Goal: Task Accomplishment & Management: Use online tool/utility

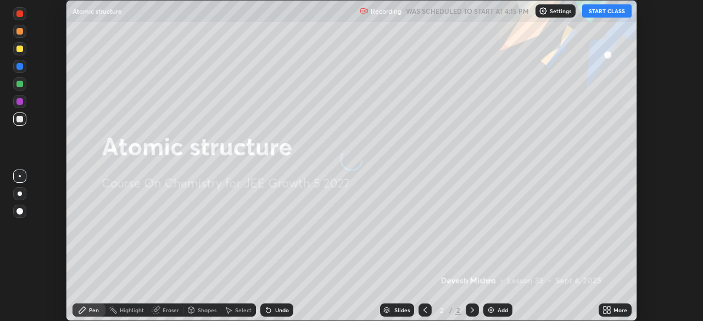
scroll to position [321, 703]
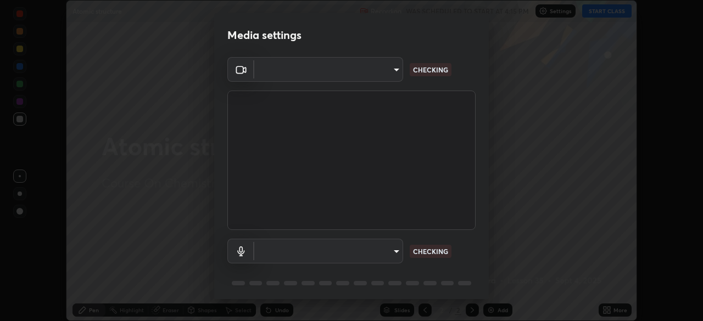
type input "05e465ff83a2709560b00517cc20afcec0d8c6759013130505a18faaf77a7109"
click at [341, 252] on body "Erase all Atomic structure Recording WAS SCHEDULED TO START AT 4:15 PM Settings…" at bounding box center [351, 160] width 703 height 321
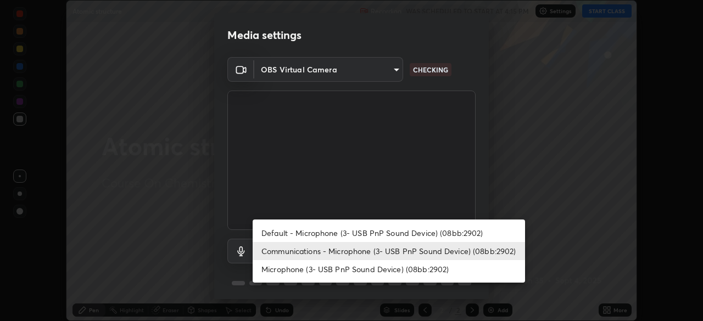
click at [314, 233] on li "Default - Microphone (3- USB PnP Sound Device) (08bb:2902)" at bounding box center [389, 233] width 272 height 18
type input "default"
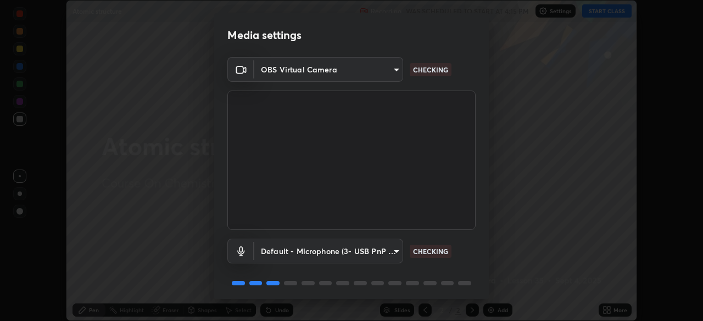
scroll to position [39, 0]
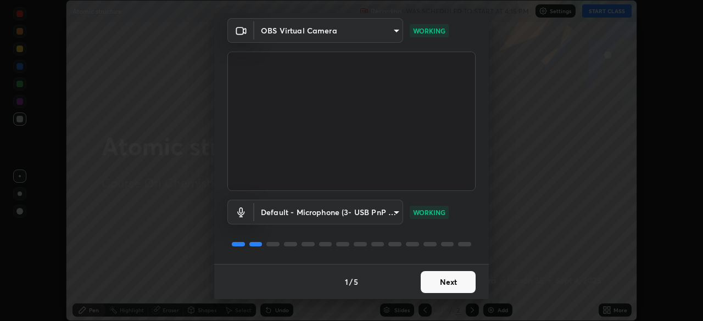
click at [437, 281] on button "Next" at bounding box center [448, 282] width 55 height 22
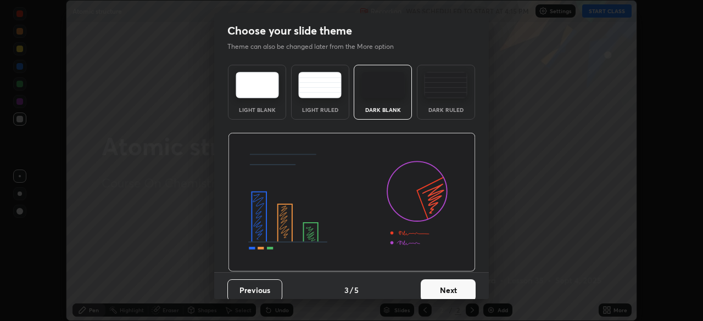
click at [449, 282] on button "Next" at bounding box center [448, 291] width 55 height 22
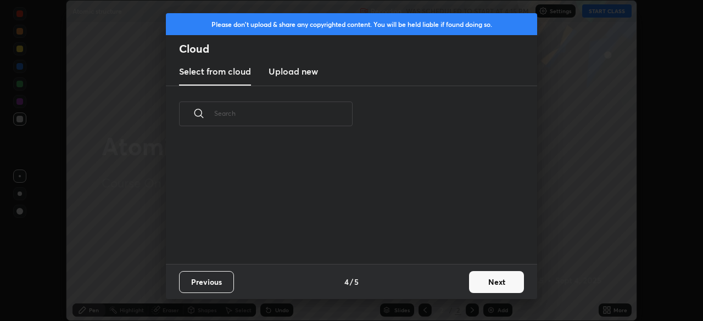
click at [487, 280] on button "Next" at bounding box center [496, 282] width 55 height 22
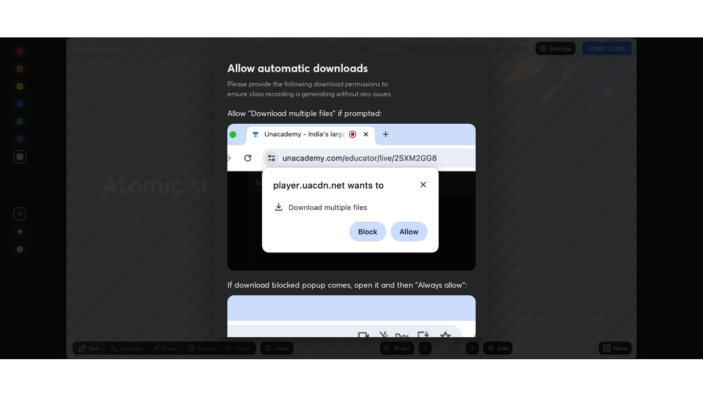
scroll to position [263, 0]
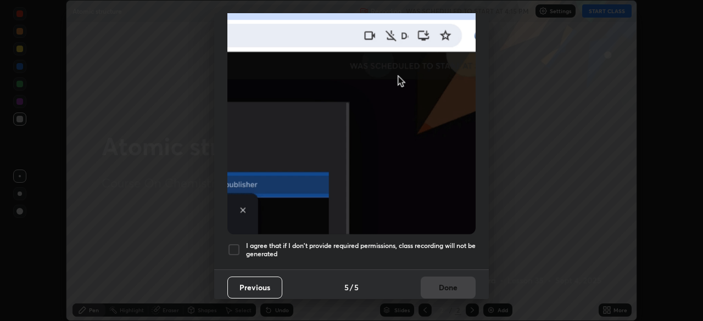
click at [233, 249] on div at bounding box center [233, 249] width 13 height 13
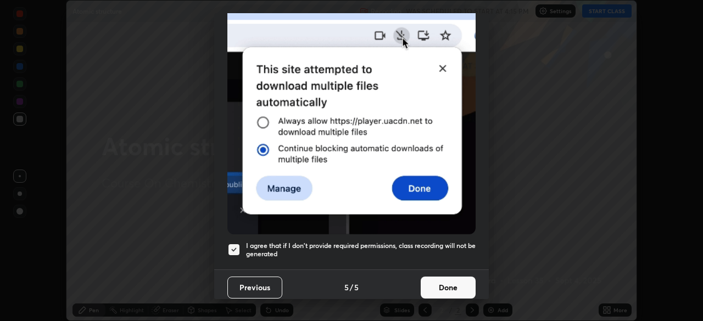
click at [437, 282] on button "Done" at bounding box center [448, 288] width 55 height 22
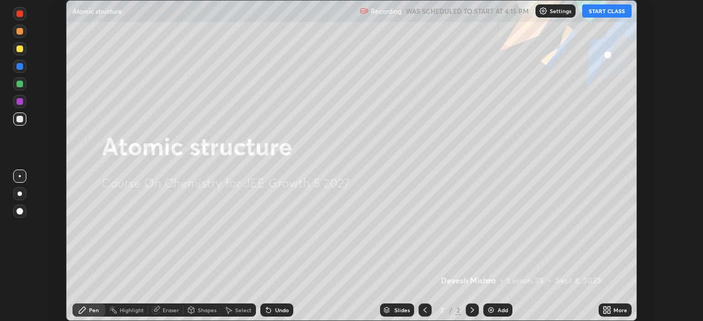
click at [599, 14] on button "START CLASS" at bounding box center [606, 10] width 49 height 13
click at [605, 308] on icon at bounding box center [605, 308] width 3 height 3
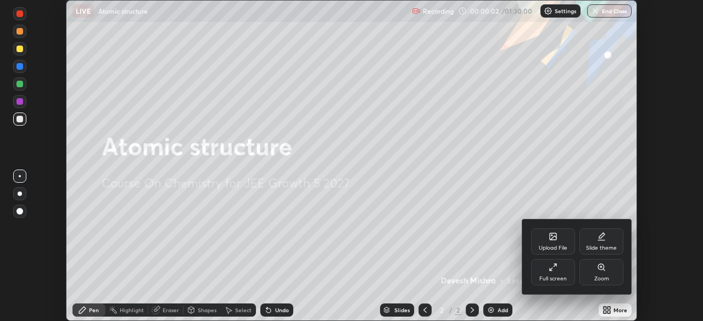
click at [556, 276] on div "Full screen" at bounding box center [552, 278] width 27 height 5
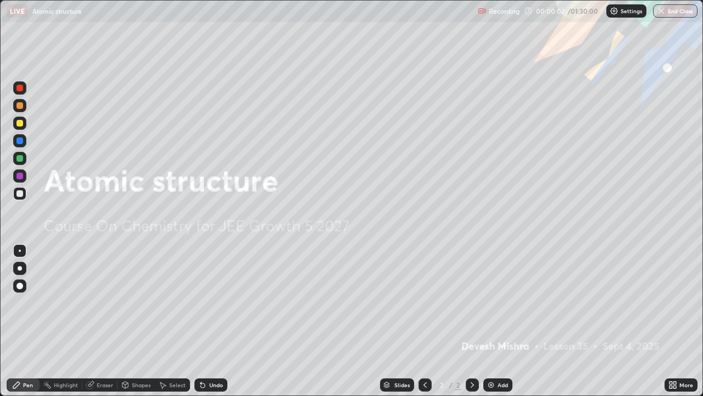
scroll to position [396, 703]
click at [487, 321] on div "Add" at bounding box center [497, 384] width 29 height 13
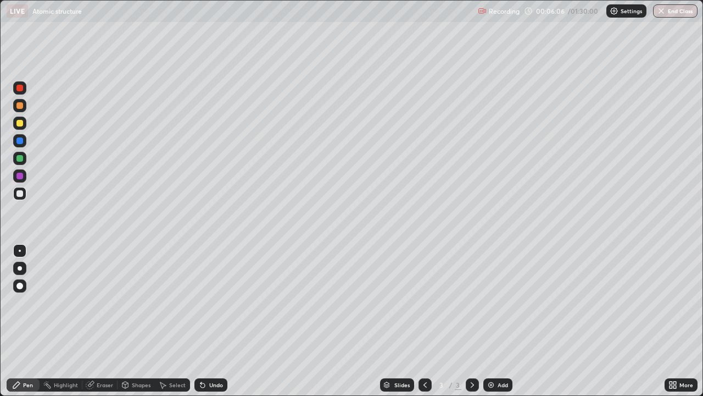
click at [20, 176] on div at bounding box center [19, 176] width 7 height 7
click at [20, 160] on div at bounding box center [19, 158] width 7 height 7
click at [0, 273] on div "Setting up your live class" at bounding box center [351, 198] width 703 height 396
click at [0, 294] on div "Setting up your live class" at bounding box center [351, 198] width 703 height 396
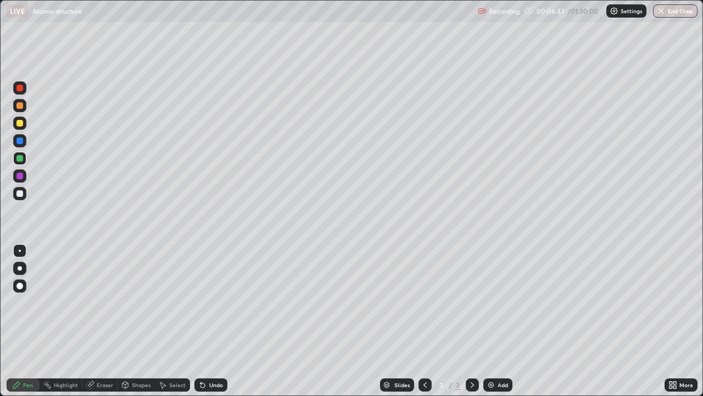
click at [0, 287] on div "Setting up your live class" at bounding box center [351, 198] width 703 height 396
click at [491, 321] on img at bounding box center [491, 384] width 9 height 9
click at [18, 176] on div at bounding box center [19, 176] width 7 height 7
click at [19, 192] on div at bounding box center [19, 193] width 7 height 7
click at [18, 176] on div at bounding box center [19, 176] width 7 height 7
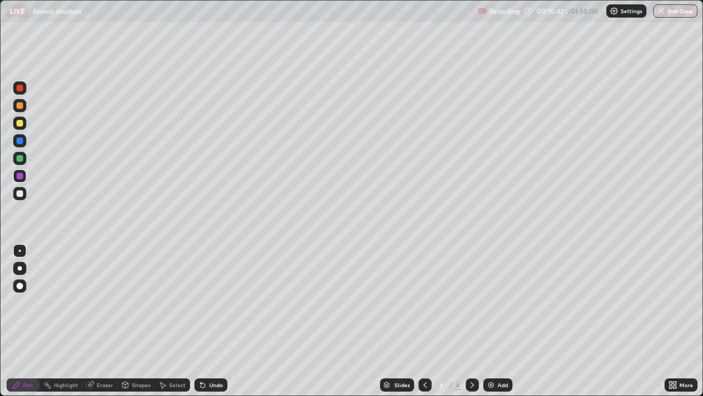
click at [203, 321] on icon at bounding box center [202, 384] width 9 height 9
click at [201, 321] on icon at bounding box center [201, 382] width 1 height 1
click at [203, 321] on icon at bounding box center [202, 384] width 9 height 9
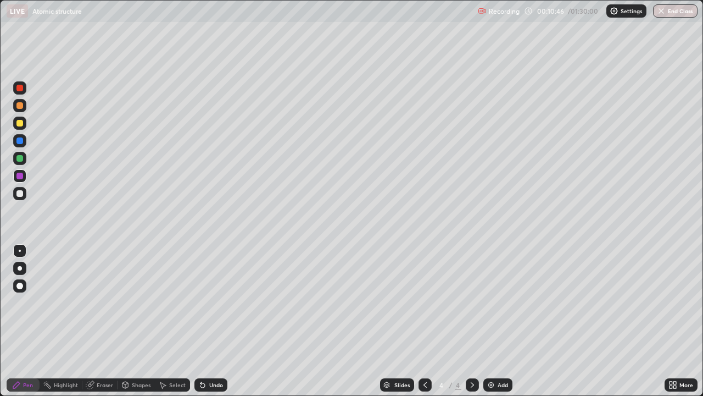
click at [201, 321] on icon at bounding box center [201, 382] width 1 height 1
click at [204, 321] on icon at bounding box center [202, 384] width 9 height 9
click at [17, 158] on div at bounding box center [19, 158] width 7 height 7
click at [487, 321] on img at bounding box center [491, 384] width 9 height 9
click at [18, 192] on div at bounding box center [19, 193] width 7 height 7
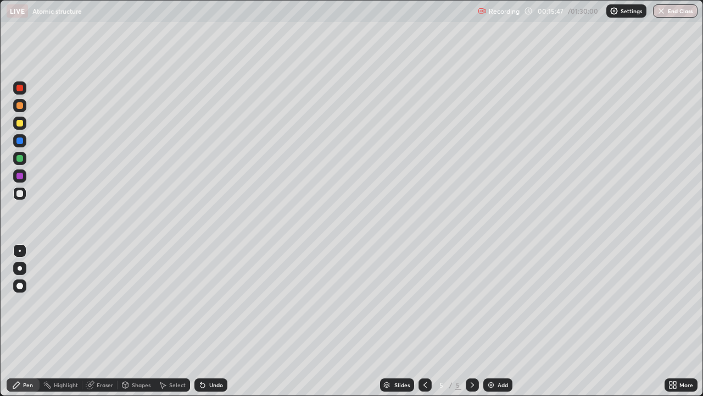
click at [18, 124] on div at bounding box center [19, 123] width 7 height 7
click at [19, 177] on div at bounding box center [19, 176] width 7 height 7
click at [18, 158] on div at bounding box center [19, 158] width 7 height 7
click at [20, 175] on div at bounding box center [19, 176] width 7 height 7
click at [19, 192] on div at bounding box center [19, 193] width 7 height 7
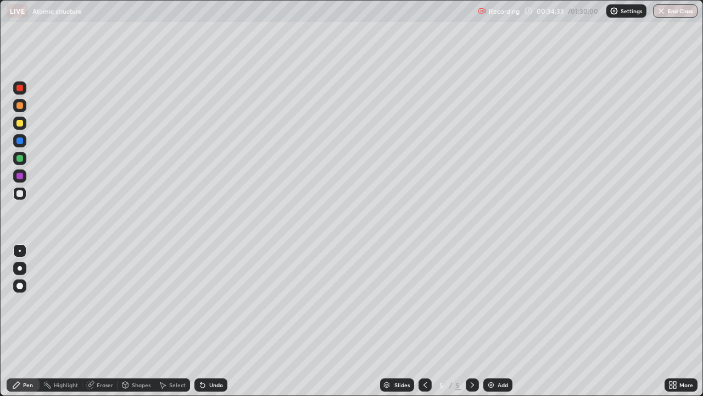
click at [19, 141] on div at bounding box center [19, 140] width 7 height 7
click at [18, 90] on div at bounding box center [19, 88] width 7 height 7
click at [18, 173] on div at bounding box center [19, 176] width 7 height 7
click at [20, 156] on div at bounding box center [19, 158] width 7 height 7
click at [19, 141] on div at bounding box center [19, 140] width 7 height 7
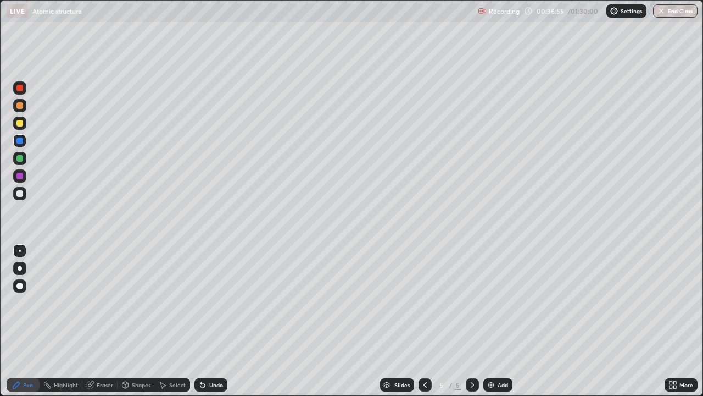
click at [21, 125] on div at bounding box center [19, 123] width 7 height 7
click at [18, 107] on div at bounding box center [19, 105] width 7 height 7
click at [18, 177] on div at bounding box center [19, 176] width 7 height 7
click at [20, 122] on div at bounding box center [19, 123] width 7 height 7
click at [0, 279] on div "Setting up your live class" at bounding box center [351, 198] width 703 height 396
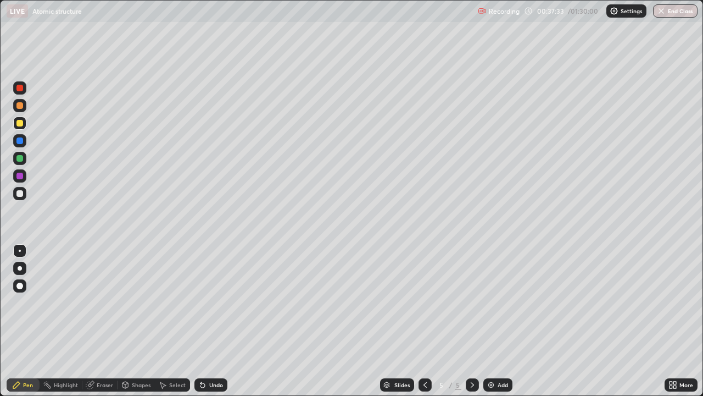
click at [0, 279] on div "Setting up your live class" at bounding box center [351, 198] width 703 height 396
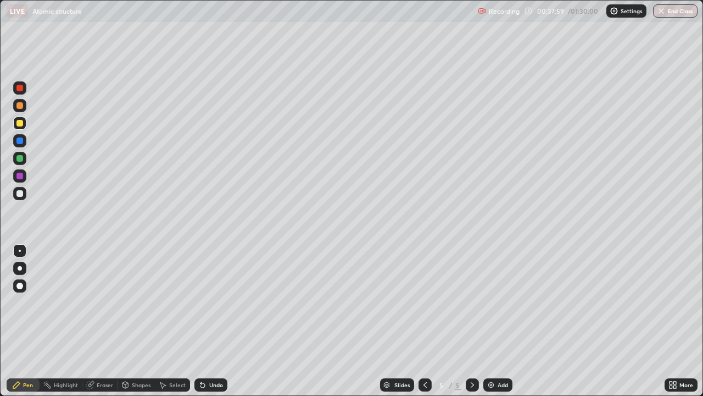
click at [266, 321] on div "Slides 5 / 5 Add" at bounding box center [445, 385] width 437 height 22
click at [19, 177] on div at bounding box center [19, 176] width 7 height 7
click at [90, 321] on icon at bounding box center [89, 384] width 7 height 7
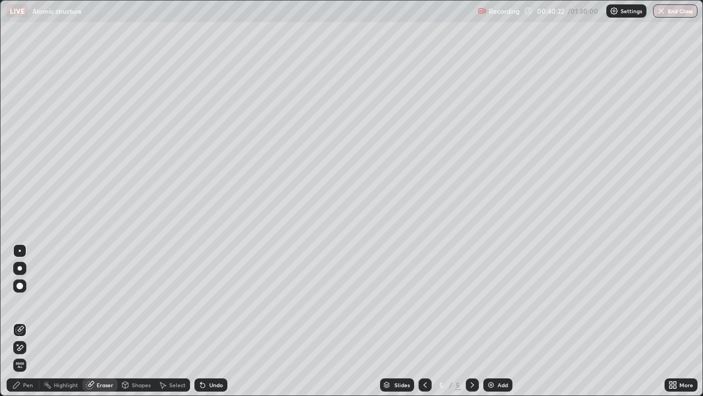
click at [20, 321] on icon at bounding box center [19, 347] width 9 height 9
click at [162, 321] on icon at bounding box center [163, 385] width 6 height 7
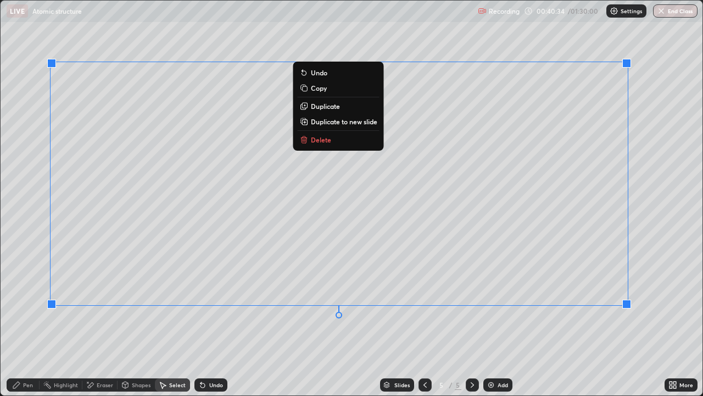
click at [75, 321] on div "0 ° Undo Copy Duplicate Duplicate to new slide Delete" at bounding box center [352, 198] width 702 height 394
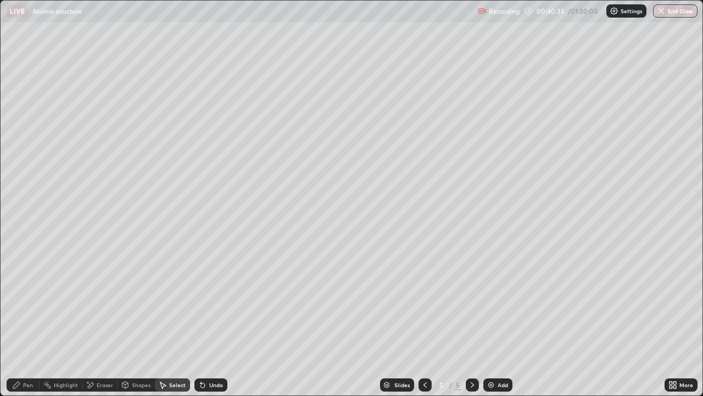
click at [22, 321] on div "Pen" at bounding box center [23, 384] width 33 height 13
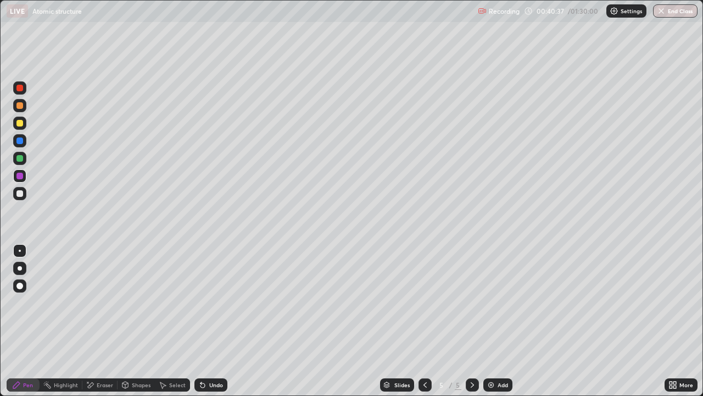
click at [18, 125] on div at bounding box center [19, 123] width 7 height 7
click at [20, 88] on div at bounding box center [19, 88] width 7 height 7
click at [17, 159] on div at bounding box center [19, 158] width 7 height 7
click at [0, 270] on div "Setting up your live class" at bounding box center [351, 198] width 703 height 396
click at [21, 141] on div at bounding box center [19, 140] width 7 height 7
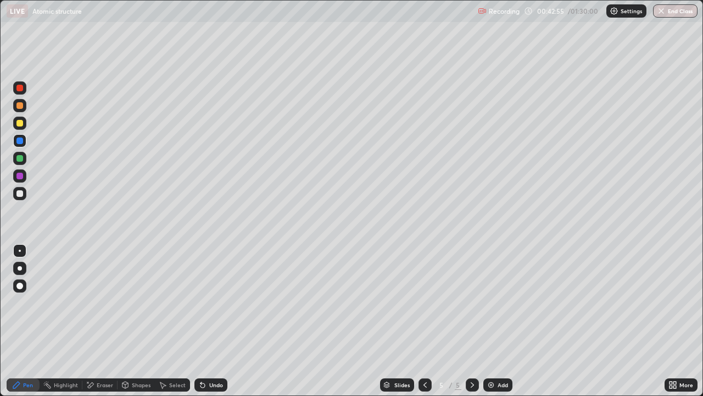
click at [19, 177] on div at bounding box center [19, 176] width 7 height 7
click at [21, 190] on div at bounding box center [19, 193] width 7 height 7
click at [491, 321] on img at bounding box center [491, 384] width 9 height 9
click at [20, 196] on div at bounding box center [19, 193] width 7 height 7
click at [201, 321] on icon at bounding box center [201, 382] width 1 height 1
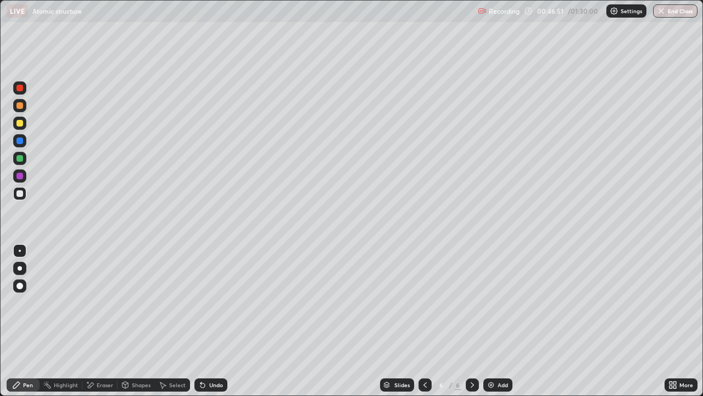
click at [19, 155] on div at bounding box center [19, 158] width 7 height 7
click at [424, 321] on icon at bounding box center [425, 384] width 9 height 9
click at [21, 125] on div at bounding box center [19, 123] width 7 height 7
click at [21, 88] on div at bounding box center [19, 88] width 7 height 7
click at [93, 321] on icon at bounding box center [90, 384] width 9 height 9
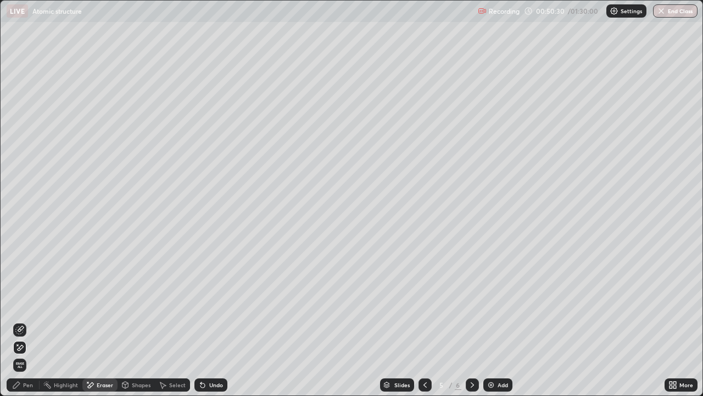
click at [23, 321] on div "Pen" at bounding box center [23, 384] width 33 height 13
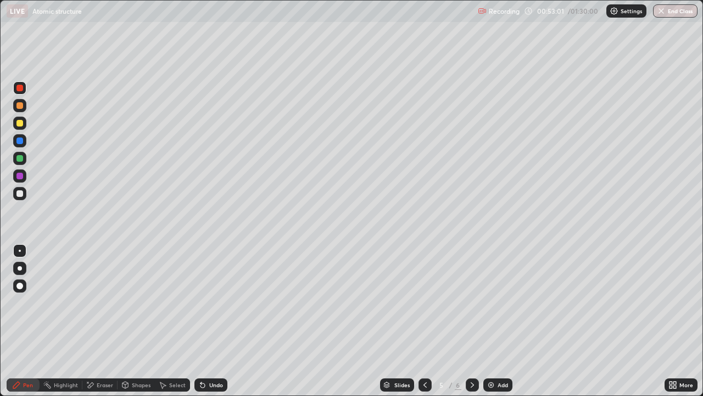
click at [471, 321] on icon at bounding box center [472, 384] width 9 height 9
click at [24, 193] on div at bounding box center [19, 193] width 13 height 13
click at [20, 157] on div at bounding box center [19, 158] width 7 height 7
click at [18, 176] on div at bounding box center [19, 176] width 7 height 7
click at [21, 157] on div at bounding box center [19, 158] width 7 height 7
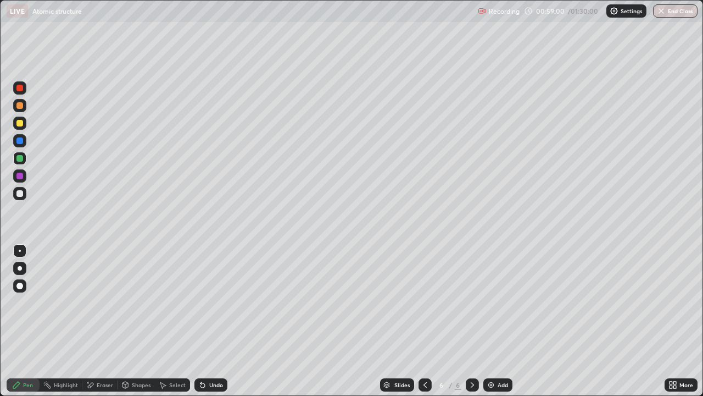
click at [201, 321] on icon at bounding box center [201, 382] width 1 height 1
click at [202, 321] on icon at bounding box center [203, 385] width 4 height 4
click at [424, 321] on icon at bounding box center [425, 384] width 9 height 9
click at [424, 321] on icon at bounding box center [425, 384] width 3 height 5
click at [471, 321] on icon at bounding box center [472, 384] width 9 height 9
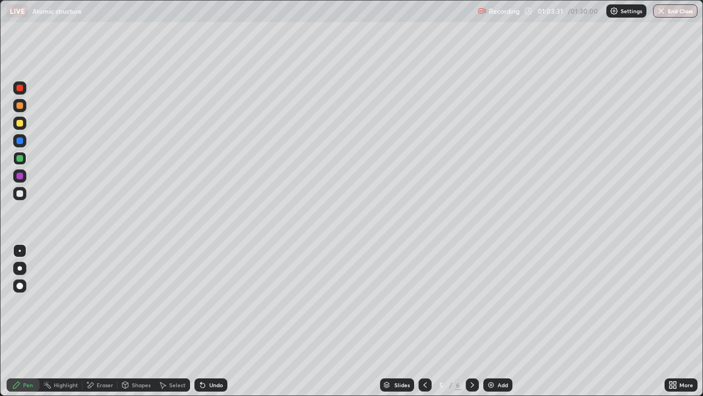
click at [470, 321] on icon at bounding box center [472, 384] width 9 height 9
click at [471, 321] on icon at bounding box center [472, 384] width 9 height 9
click at [492, 321] on img at bounding box center [491, 384] width 9 height 9
click at [20, 142] on div at bounding box center [19, 140] width 7 height 7
click at [201, 321] on icon at bounding box center [203, 385] width 4 height 4
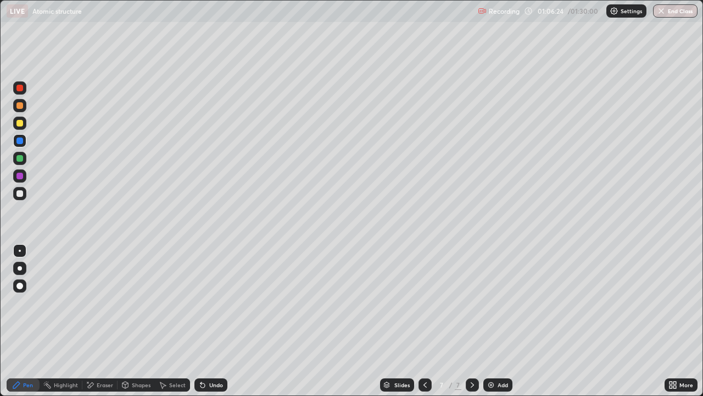
click at [489, 321] on img at bounding box center [491, 384] width 9 height 9
click at [19, 193] on div at bounding box center [19, 193] width 7 height 7
click at [20, 159] on div at bounding box center [19, 158] width 7 height 7
click at [18, 177] on div at bounding box center [19, 176] width 7 height 7
click at [20, 90] on div at bounding box center [19, 88] width 7 height 7
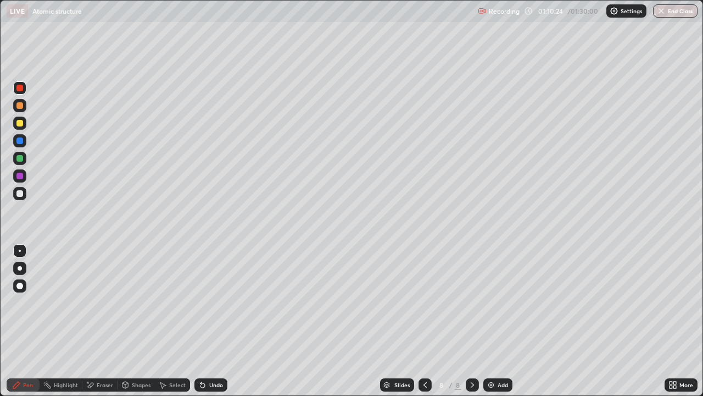
click at [20, 195] on div at bounding box center [19, 193] width 7 height 7
click at [21, 174] on div at bounding box center [19, 176] width 7 height 7
click at [487, 321] on img at bounding box center [491, 384] width 9 height 9
click at [17, 191] on div at bounding box center [19, 193] width 7 height 7
click at [20, 158] on div at bounding box center [19, 158] width 7 height 7
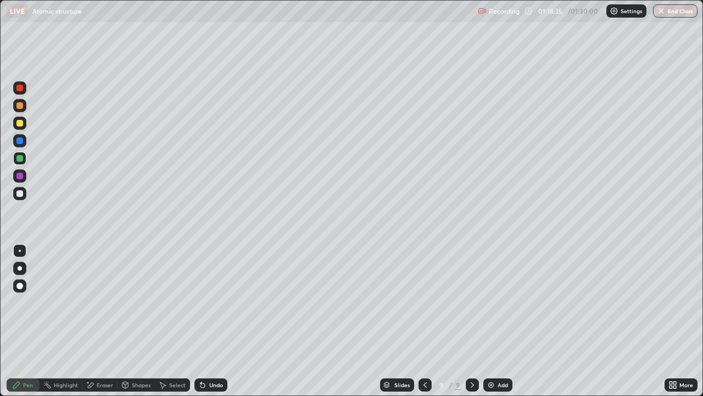
click at [18, 175] on div at bounding box center [19, 176] width 7 height 7
click at [89, 321] on icon at bounding box center [91, 384] width 6 height 5
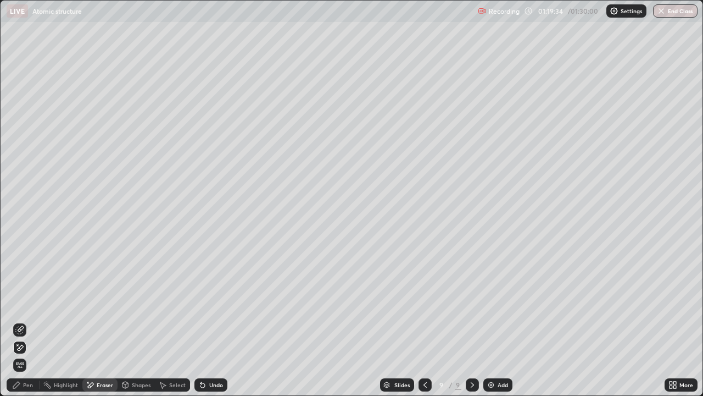
click at [25, 321] on div "Pen" at bounding box center [28, 384] width 10 height 5
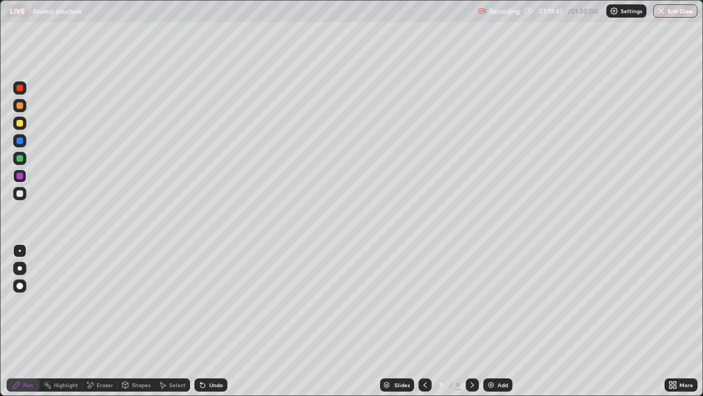
click at [20, 192] on div at bounding box center [19, 193] width 7 height 7
click at [23, 161] on div at bounding box center [19, 158] width 13 height 13
click at [18, 142] on div at bounding box center [19, 140] width 7 height 7
click at [19, 124] on div at bounding box center [19, 123] width 7 height 7
click at [88, 321] on icon at bounding box center [90, 384] width 9 height 9
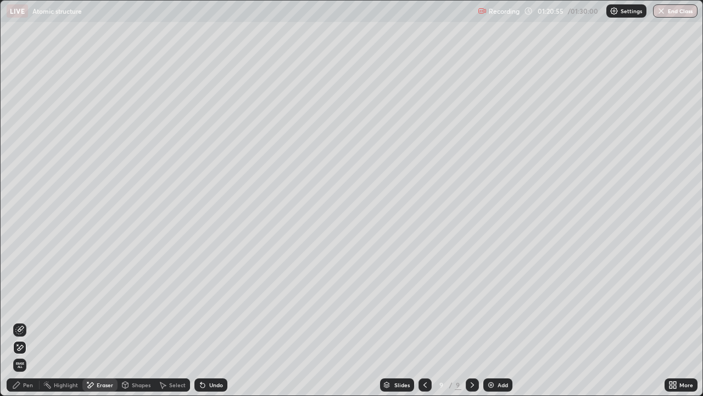
click at [23, 321] on div "Pen" at bounding box center [23, 384] width 33 height 13
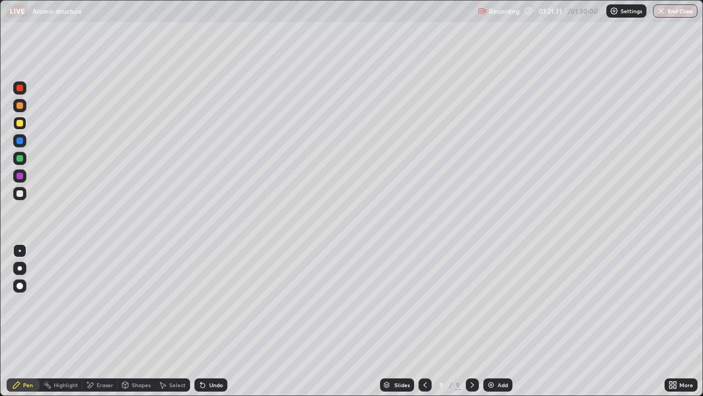
click at [16, 175] on div at bounding box center [19, 176] width 7 height 7
click at [18, 160] on div at bounding box center [19, 158] width 7 height 7
click at [19, 141] on div at bounding box center [19, 140] width 7 height 7
click at [94, 321] on div "Eraser" at bounding box center [99, 384] width 35 height 13
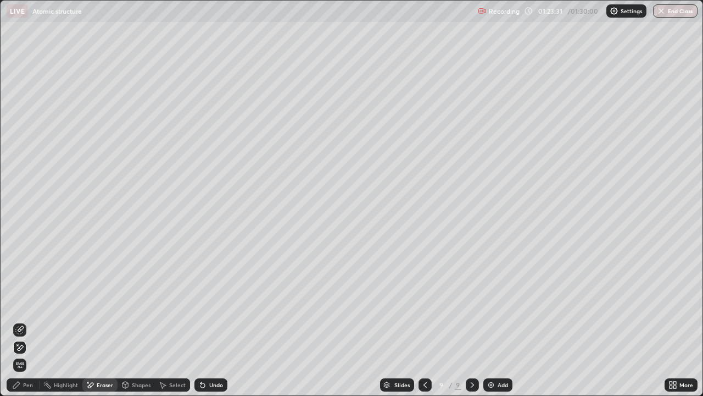
click at [18, 321] on icon at bounding box center [19, 329] width 9 height 9
click at [23, 321] on div "Pen" at bounding box center [28, 384] width 10 height 5
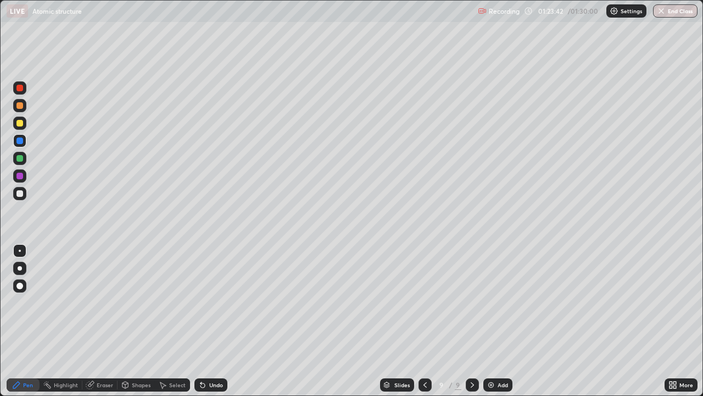
click at [19, 192] on div at bounding box center [19, 193] width 7 height 7
click at [19, 159] on div at bounding box center [19, 158] width 7 height 7
click at [19, 191] on div at bounding box center [19, 193] width 7 height 7
click at [19, 177] on div at bounding box center [19, 176] width 7 height 7
click at [201, 321] on icon at bounding box center [201, 382] width 1 height 1
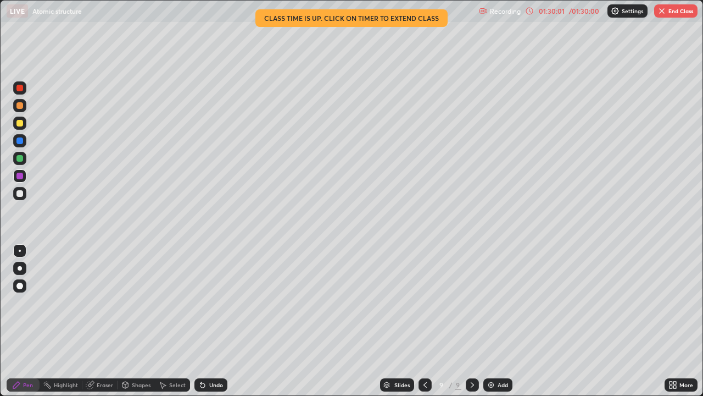
click at [669, 13] on button "End Class" at bounding box center [675, 10] width 43 height 13
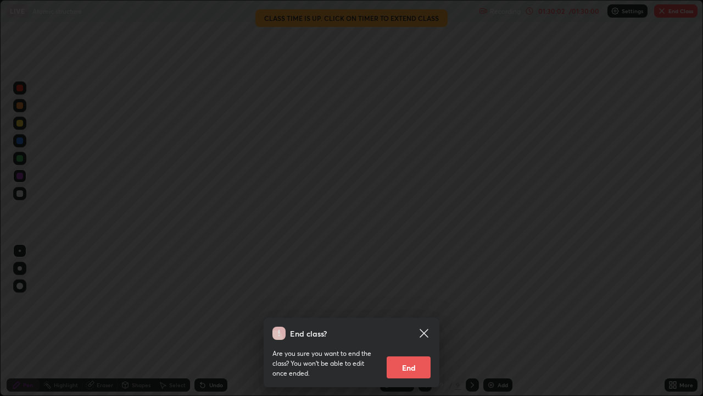
click at [411, 321] on button "End" at bounding box center [409, 367] width 44 height 22
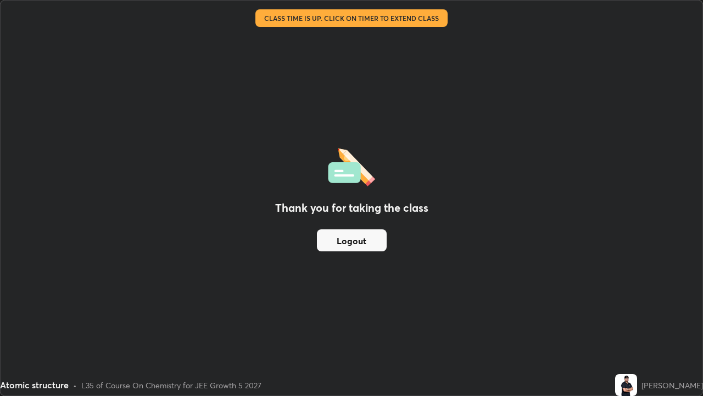
click at [347, 242] on button "Logout" at bounding box center [352, 240] width 70 height 22
